Goal: Browse casually: Explore the website without a specific task or goal

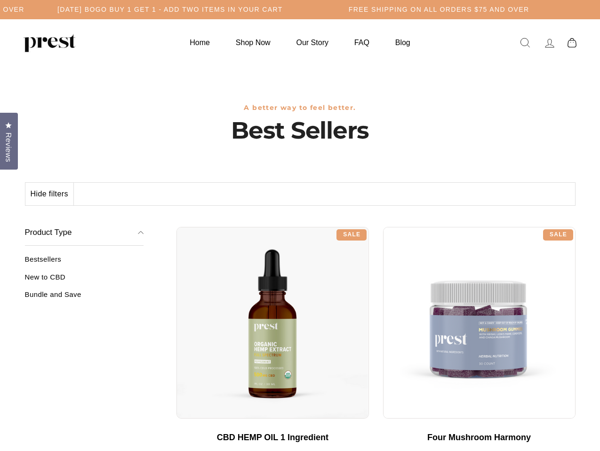
click at [300, 226] on div "**********" at bounding box center [375, 223] width 399 height 7
click at [283, 9] on h5 "[DATE] BOGO BUY 1 GET 1 - ADD TWO ITEMS IN YOUR CART" at bounding box center [169, 10] width 225 height 8
click at [50, 194] on button "Hide filters" at bounding box center [49, 194] width 48 height 23
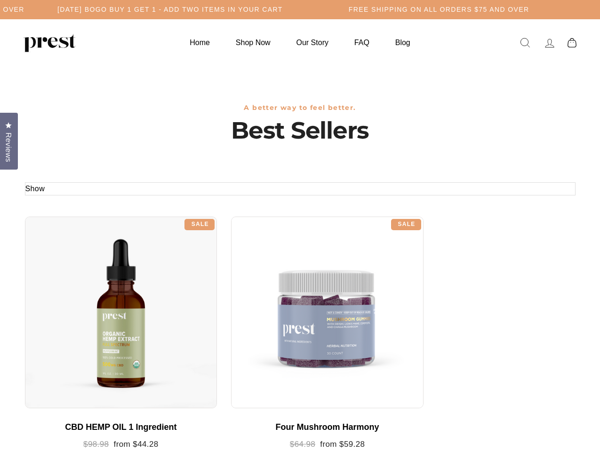
click at [84, 281] on div at bounding box center [121, 313] width 192 height 192
click at [84, 298] on div at bounding box center [121, 313] width 192 height 192
click at [9, 140] on span "Reviews" at bounding box center [8, 148] width 12 height 30
